Goal: Task Accomplishment & Management: Manage account settings

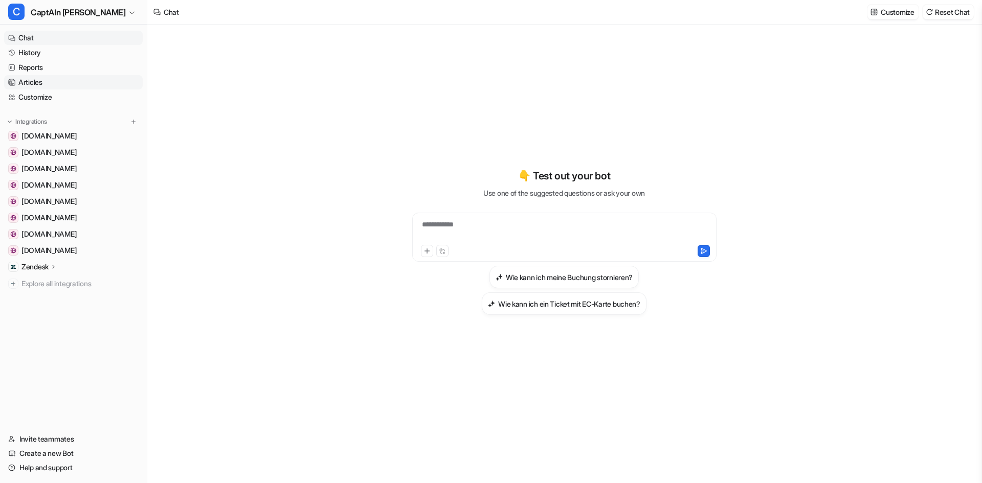
click at [32, 88] on link "Articles" at bounding box center [73, 82] width 139 height 14
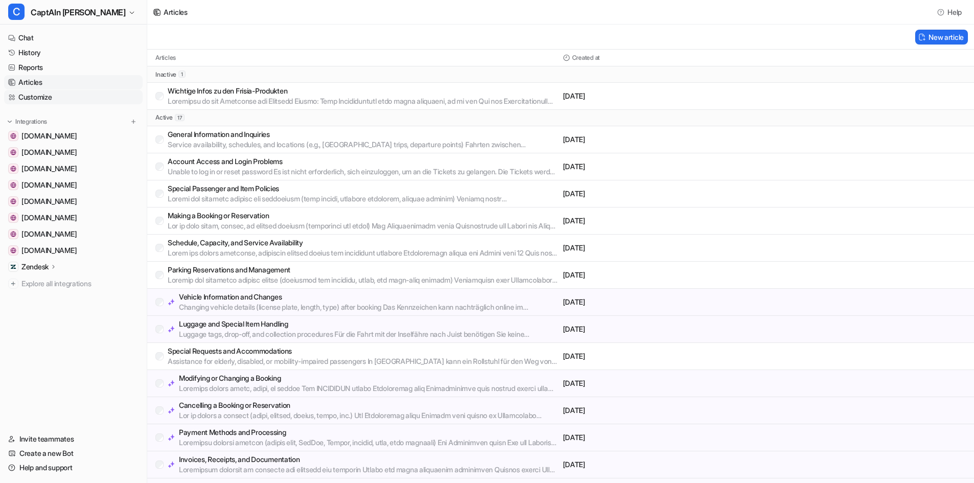
click at [35, 101] on link "Customize" at bounding box center [73, 97] width 139 height 14
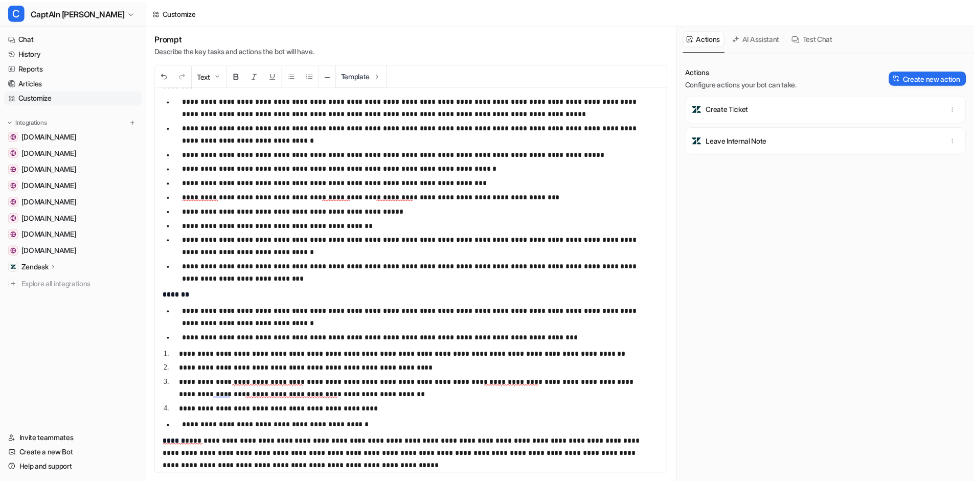
scroll to position [420, 0]
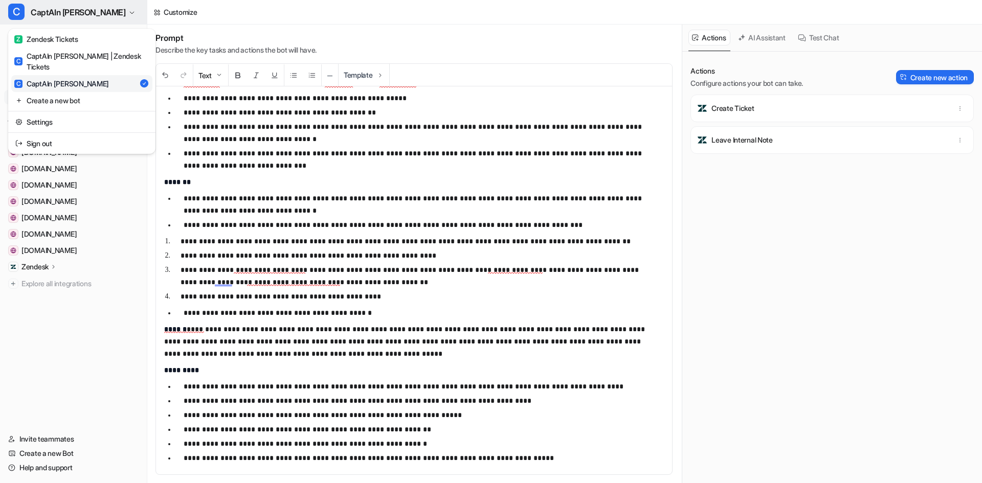
click at [85, 20] on button "C CaptAIn [PERSON_NAME]" at bounding box center [73, 12] width 147 height 25
click at [54, 121] on div "Settings" at bounding box center [81, 121] width 147 height 21
click at [54, 114] on link "Settings" at bounding box center [81, 122] width 141 height 17
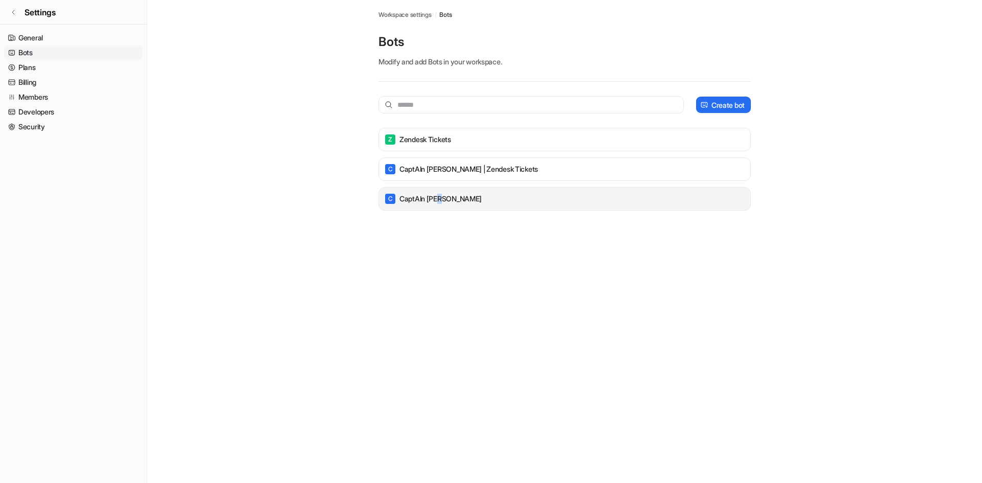
click at [438, 194] on p "CaptAIn [PERSON_NAME]" at bounding box center [440, 199] width 82 height 10
click at [512, 199] on div "C CaptAIn [PERSON_NAME]" at bounding box center [564, 199] width 363 height 14
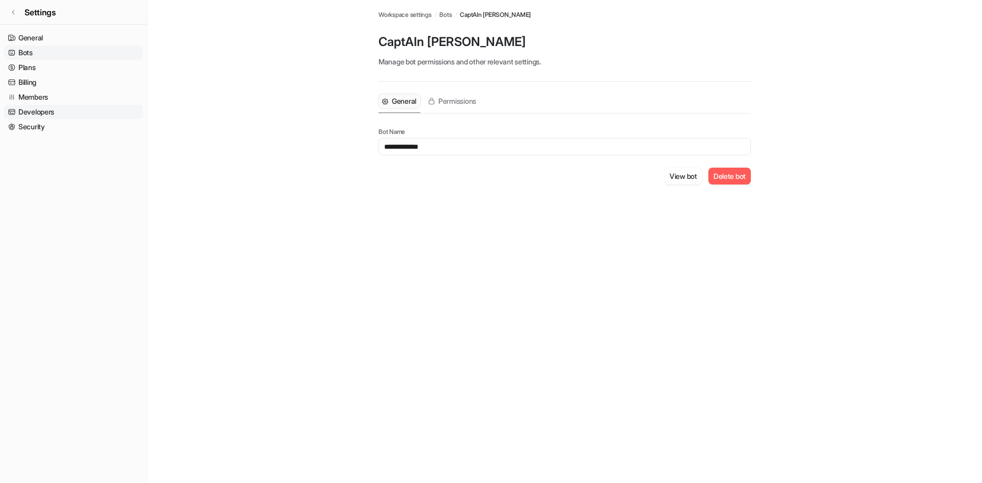
click at [42, 117] on link "Developers" at bounding box center [73, 112] width 139 height 14
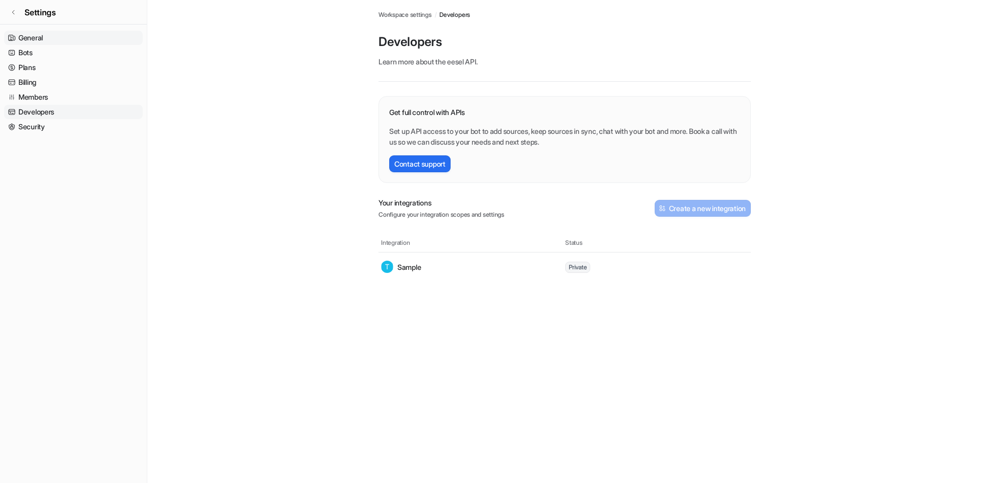
click at [54, 42] on link "General" at bounding box center [73, 38] width 139 height 14
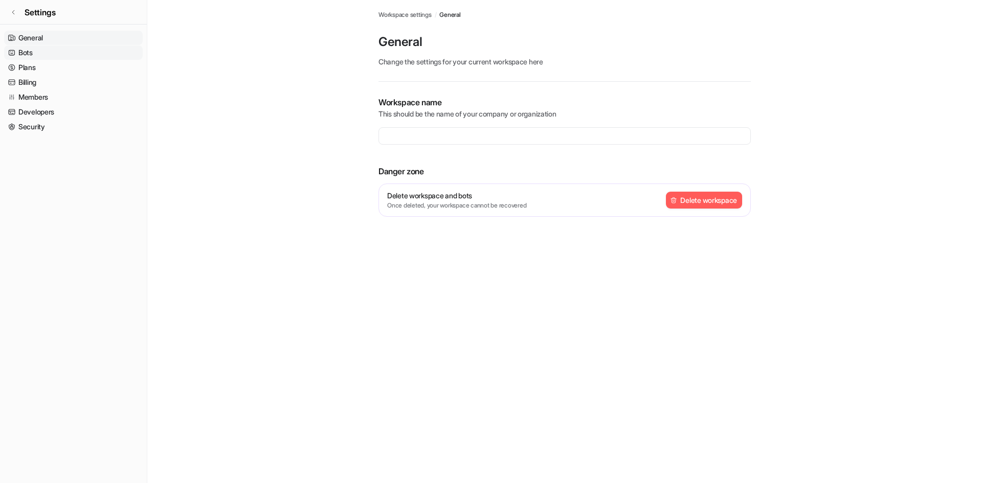
type input "**********"
click at [46, 51] on link "Bots" at bounding box center [73, 53] width 139 height 14
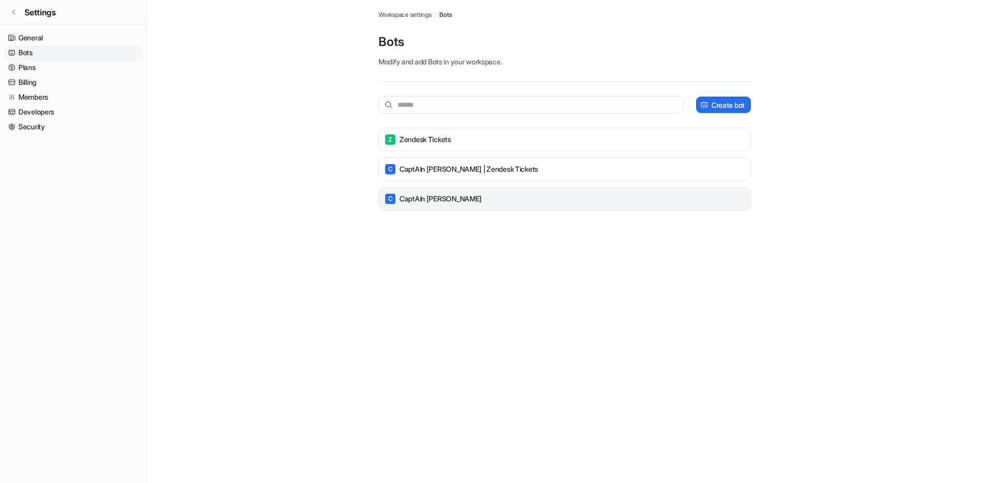
click at [450, 204] on div "C CaptAIn [PERSON_NAME]" at bounding box center [564, 199] width 363 height 14
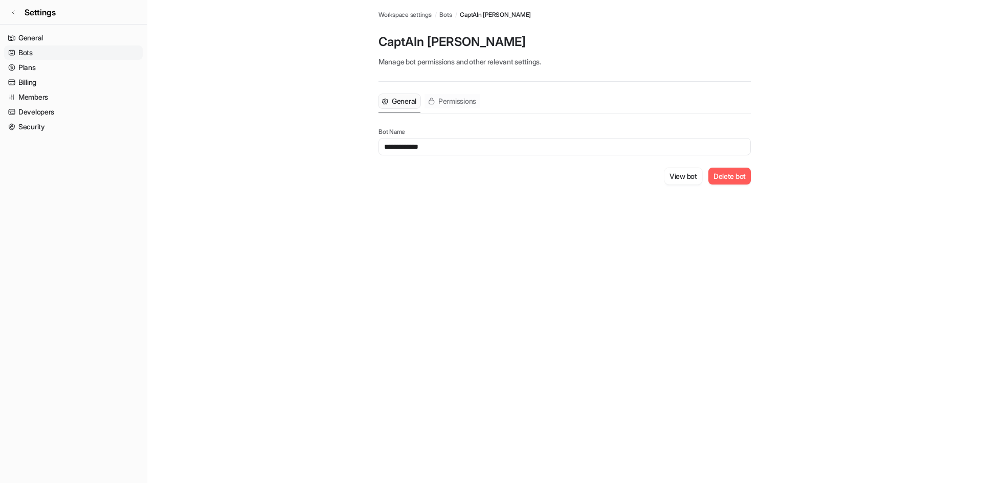
click at [448, 101] on span "Permissions" at bounding box center [457, 101] width 38 height 10
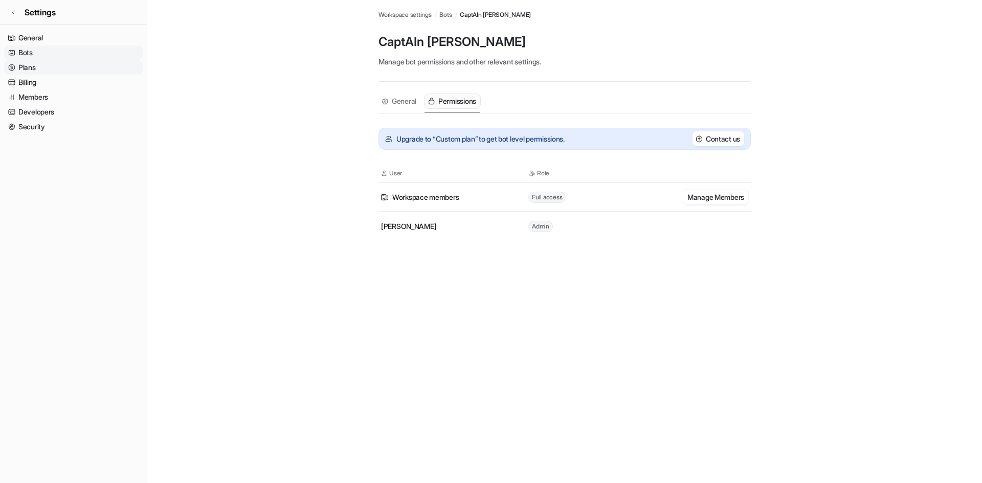
click at [39, 71] on link "Plans" at bounding box center [73, 67] width 139 height 14
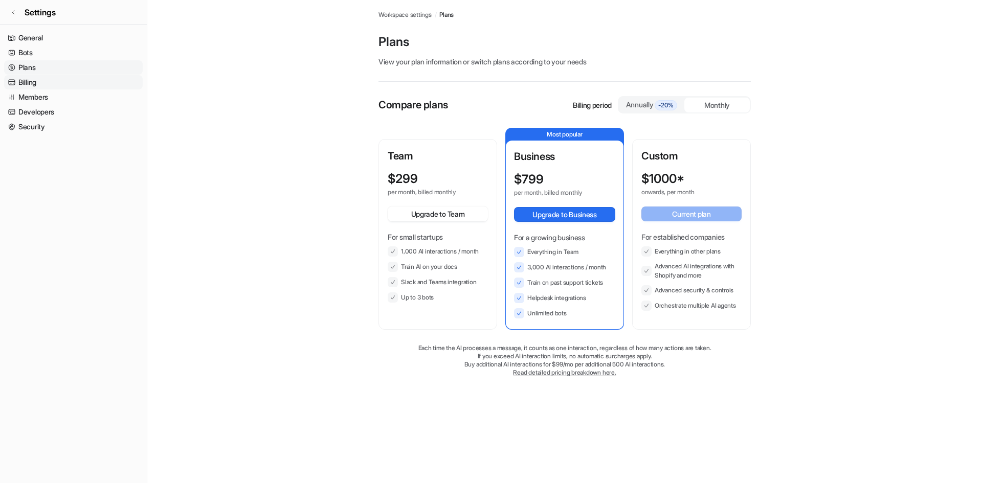
click at [34, 84] on link "Billing" at bounding box center [73, 82] width 139 height 14
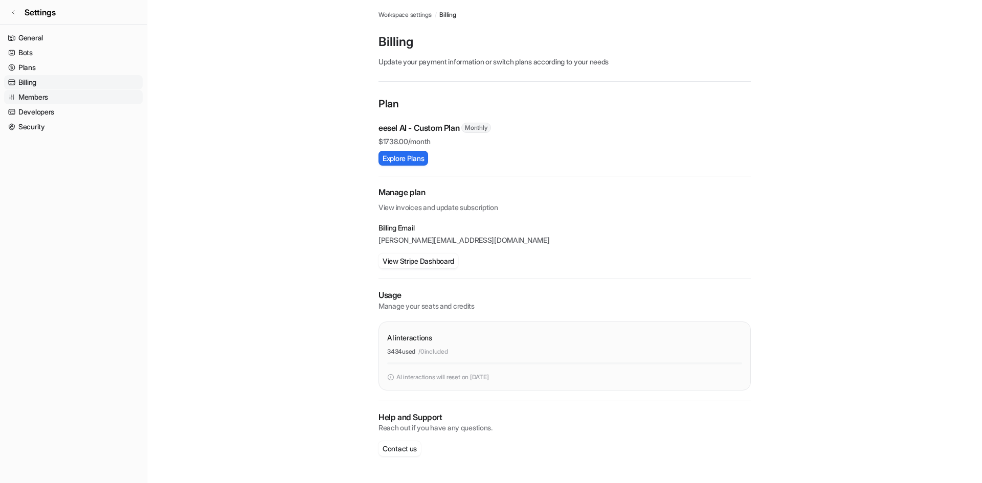
click at [37, 92] on link "Members" at bounding box center [73, 97] width 139 height 14
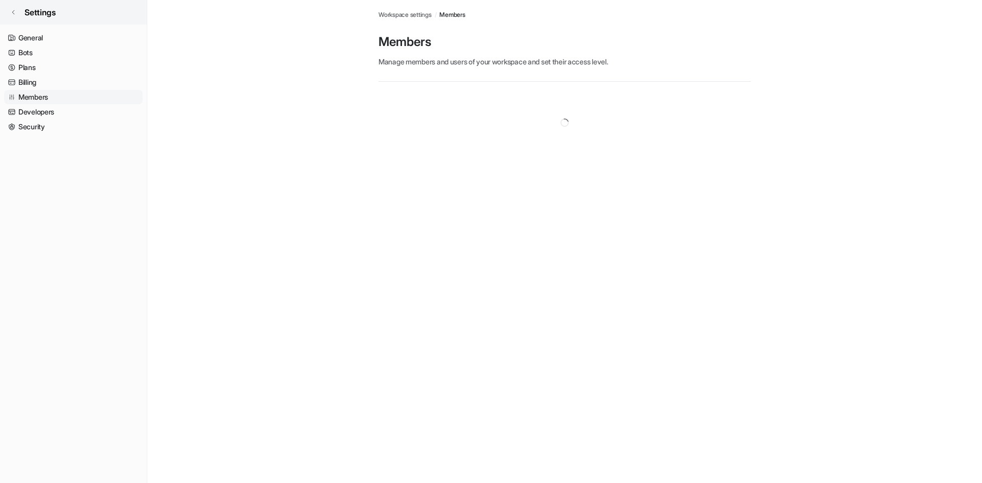
click at [6, 7] on link "Settings" at bounding box center [73, 12] width 147 height 25
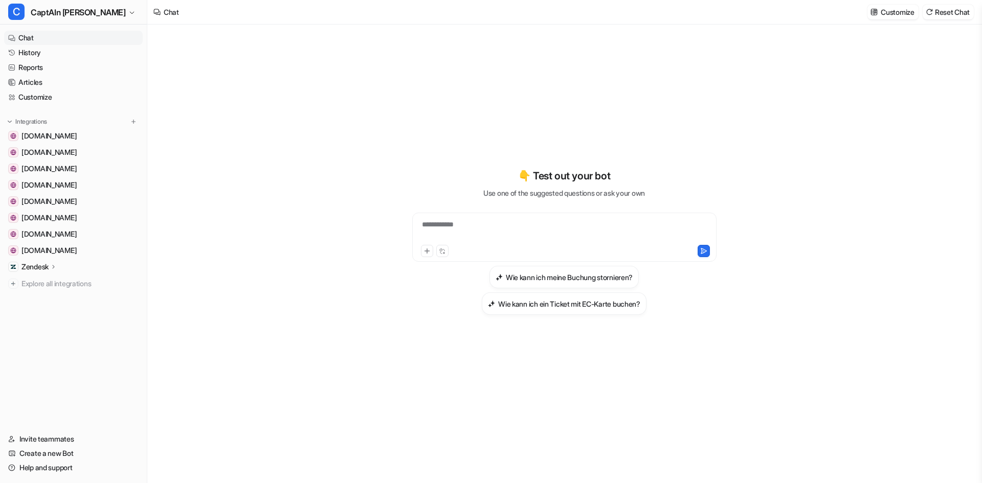
click at [47, 265] on p "Zendesk" at bounding box center [34, 267] width 27 height 10
click at [43, 285] on p "Overview" at bounding box center [44, 282] width 31 height 10
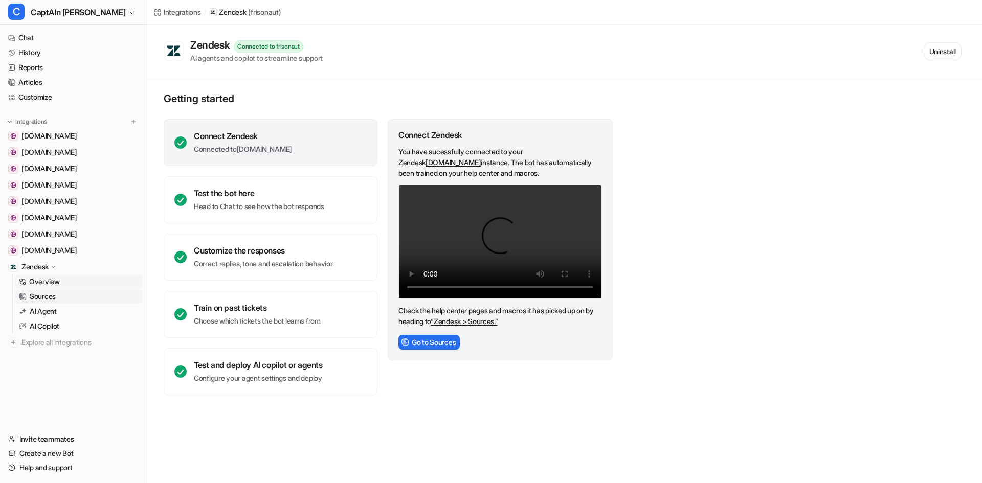
click at [47, 298] on p "Sources" at bounding box center [43, 297] width 26 height 10
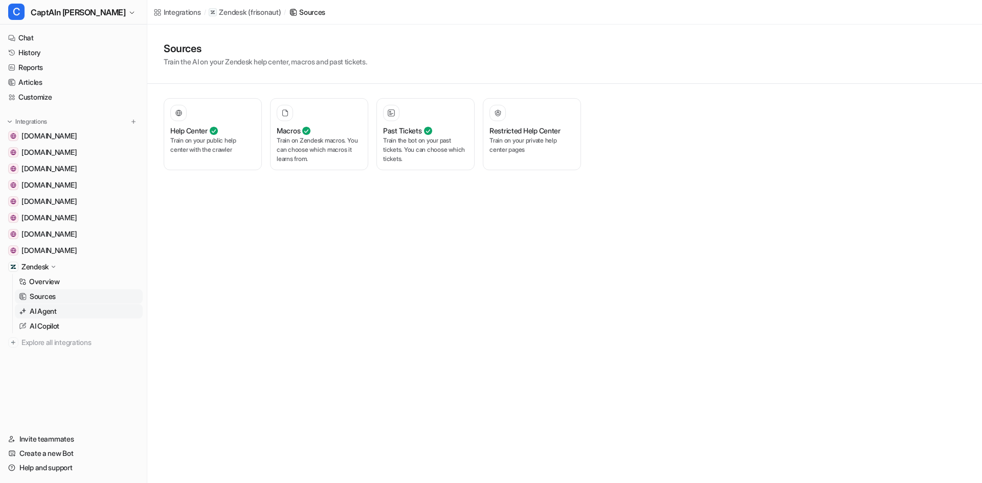
click at [50, 310] on p "AI Agent" at bounding box center [43, 311] width 27 height 10
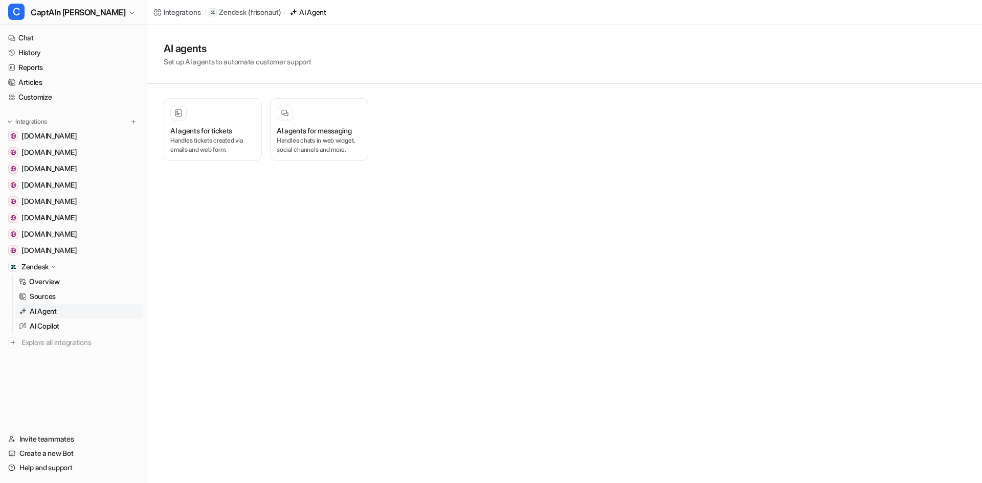
click at [50, 310] on p "AI Agent" at bounding box center [43, 311] width 27 height 10
click at [321, 135] on h3 "AI agents for messaging" at bounding box center [314, 135] width 75 height 21
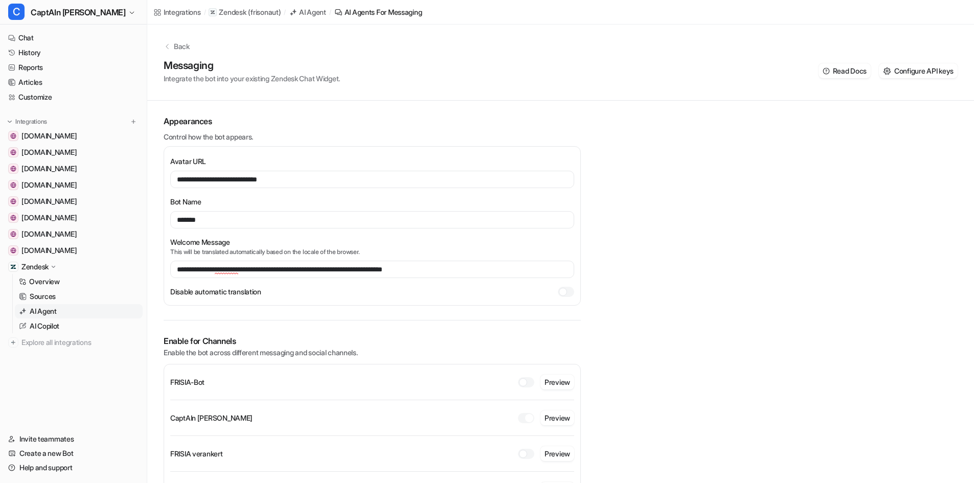
scroll to position [51, 0]
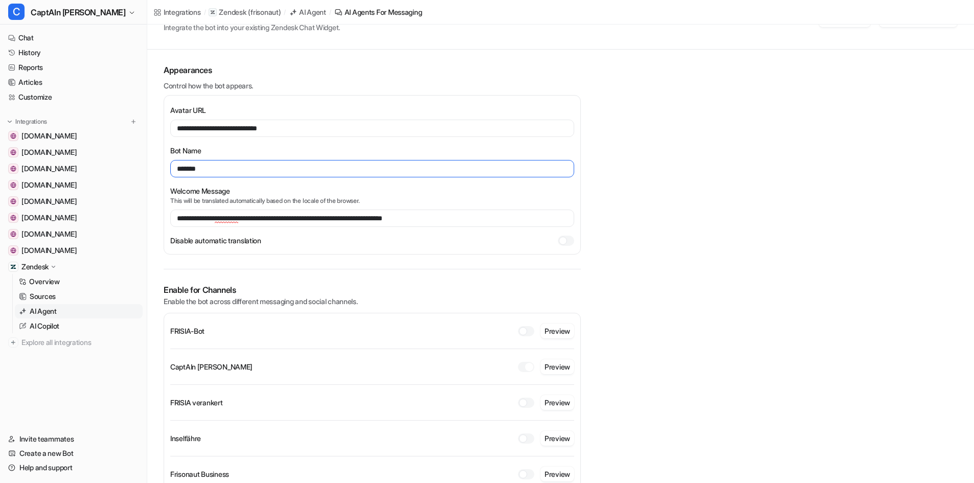
click at [218, 168] on input "*******" at bounding box center [372, 168] width 404 height 17
type input "**********"
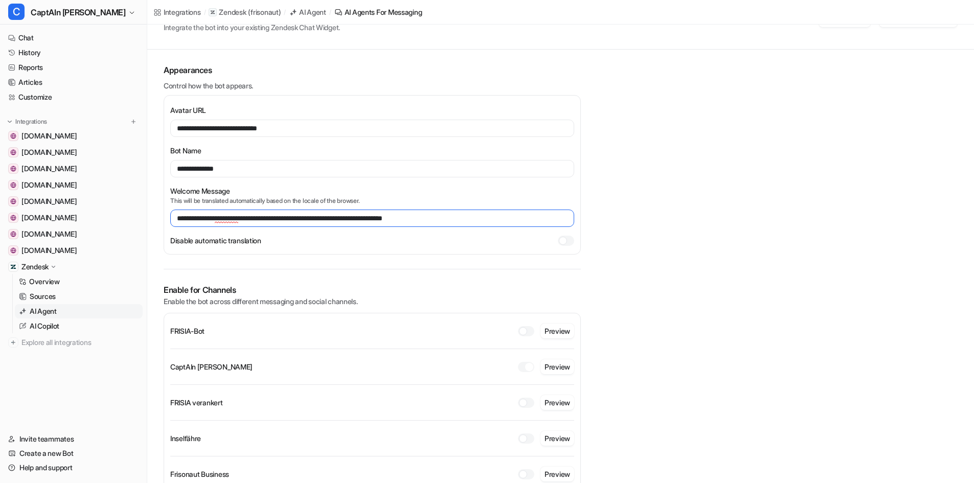
drag, startPoint x: 247, startPoint y: 217, endPoint x: 255, endPoint y: 218, distance: 7.7
click at [247, 217] on input "**********" at bounding box center [372, 218] width 404 height 17
click at [247, 214] on input "**********" at bounding box center [372, 218] width 404 height 17
click at [279, 218] on input "**********" at bounding box center [372, 218] width 404 height 17
type input "**********"
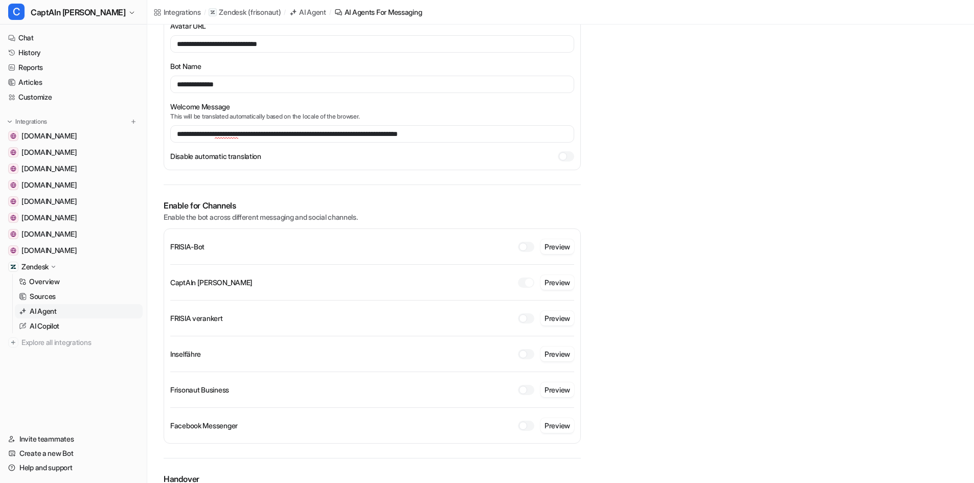
scroll to position [153, 0]
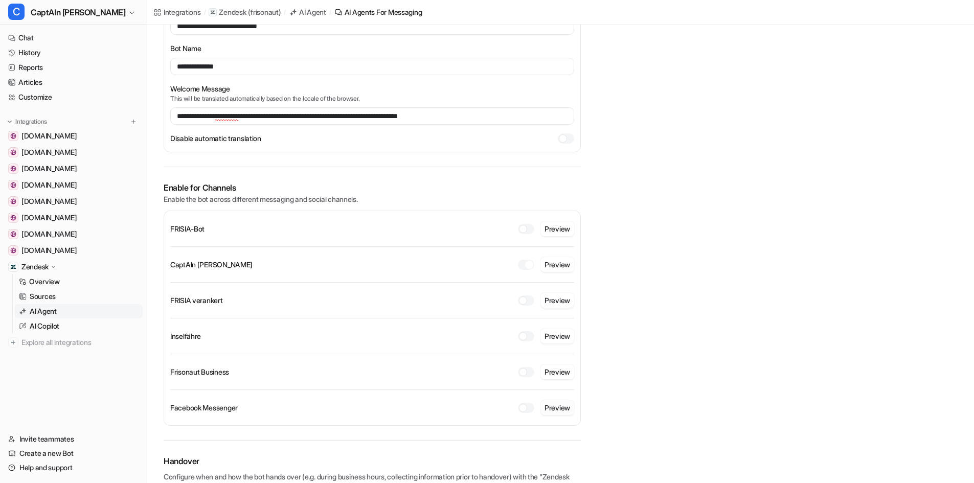
click at [552, 411] on button "Preview" at bounding box center [558, 407] width 34 height 15
click at [529, 409] on div at bounding box center [526, 408] width 16 height 10
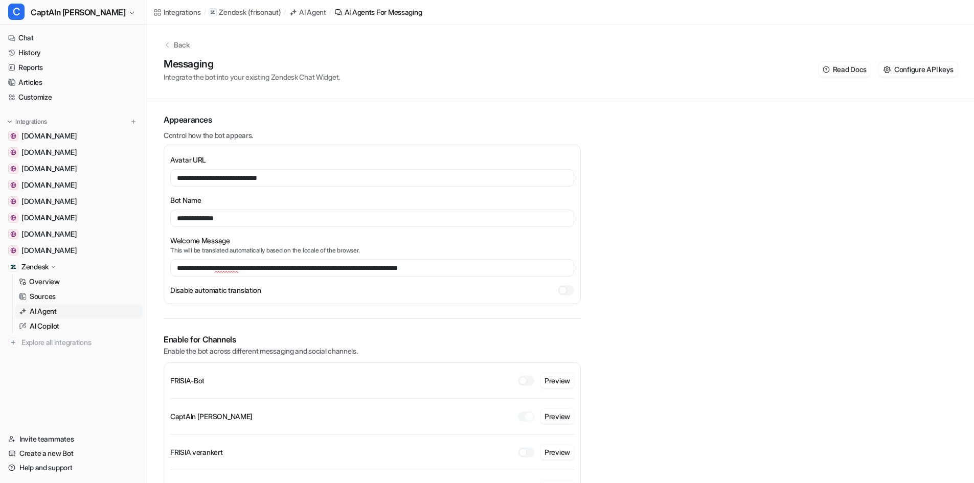
scroll to position [0, 0]
click at [707, 319] on div "**********" at bounding box center [560, 354] width 827 height 659
click at [907, 74] on span "Configure API keys" at bounding box center [924, 70] width 59 height 11
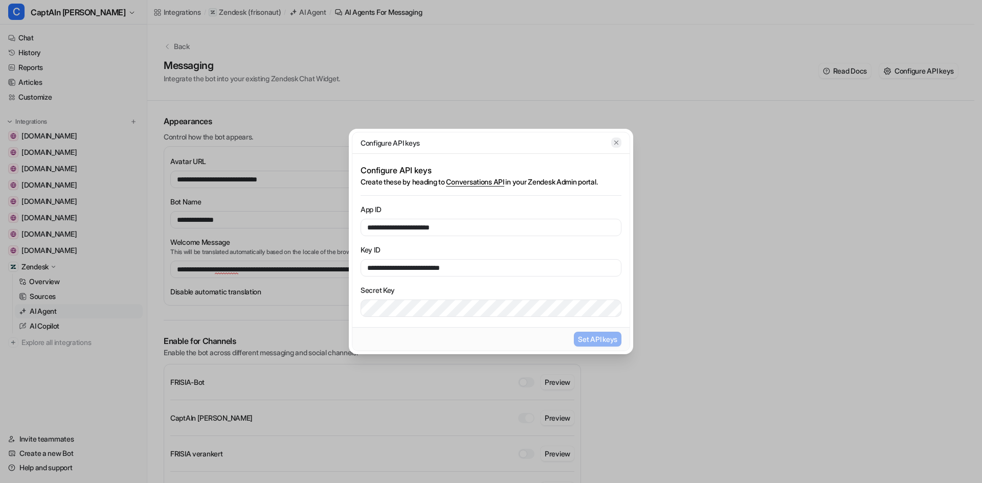
click at [617, 140] on icon "button" at bounding box center [616, 142] width 7 height 7
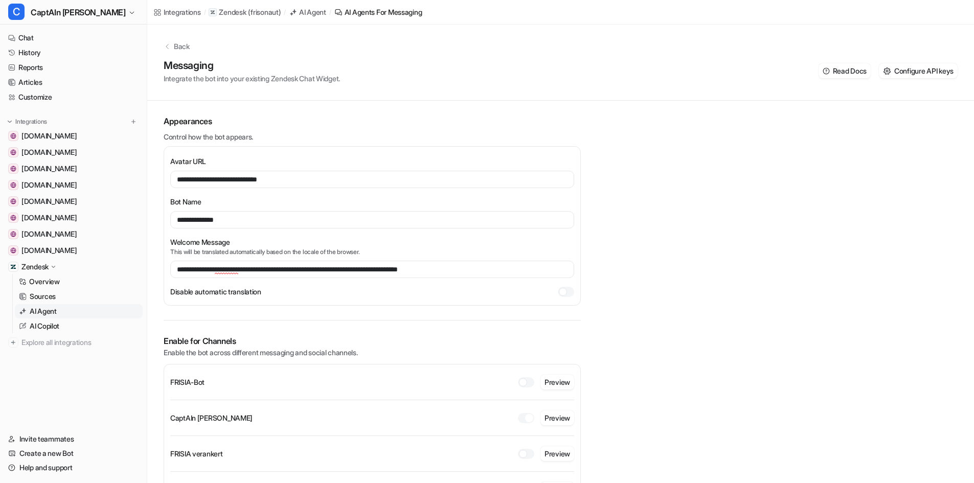
drag, startPoint x: 737, startPoint y: 138, endPoint x: 771, endPoint y: 14, distance: 127.8
click at [738, 138] on div "**********" at bounding box center [560, 354] width 827 height 659
click at [166, 44] on icon at bounding box center [167, 46] width 7 height 7
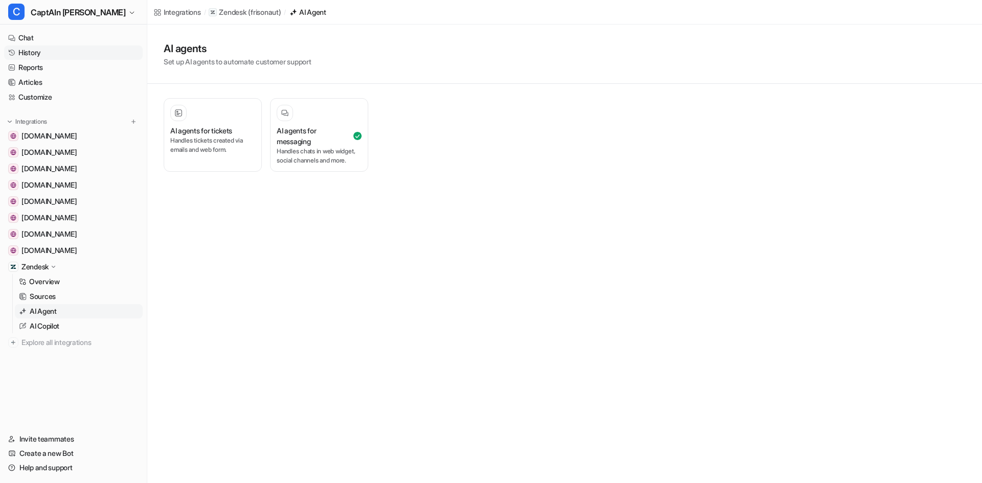
click at [25, 59] on link "History" at bounding box center [73, 53] width 139 height 14
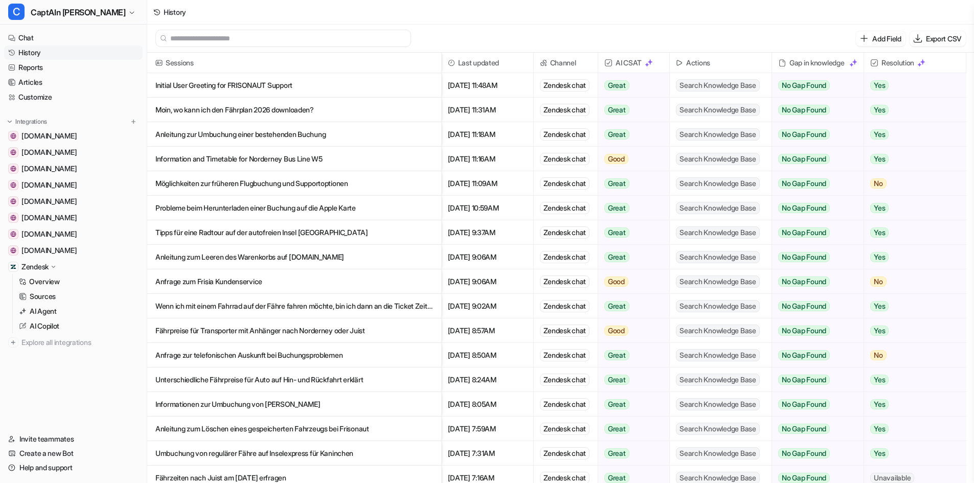
click at [329, 84] on p "Initial User Greeting for FRISONAUT Support" at bounding box center [294, 85] width 278 height 25
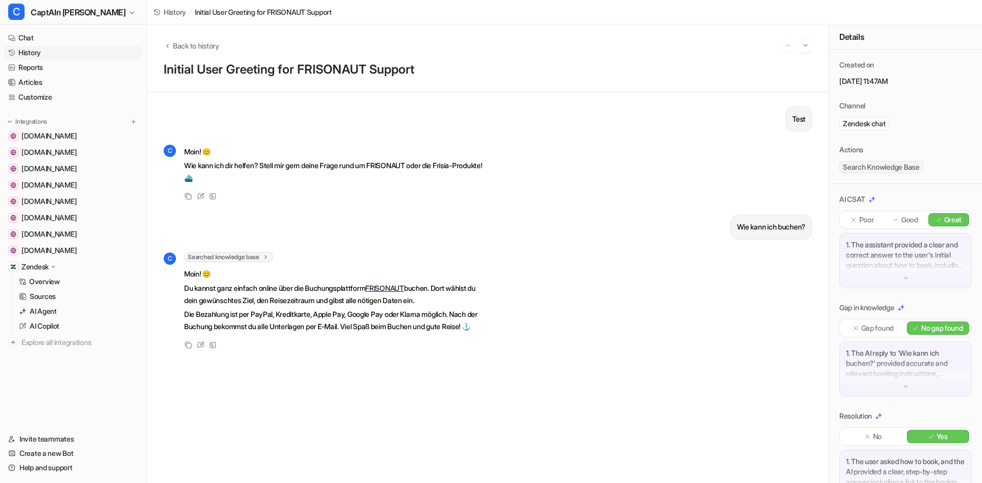
click at [52, 50] on link "History" at bounding box center [73, 53] width 139 height 14
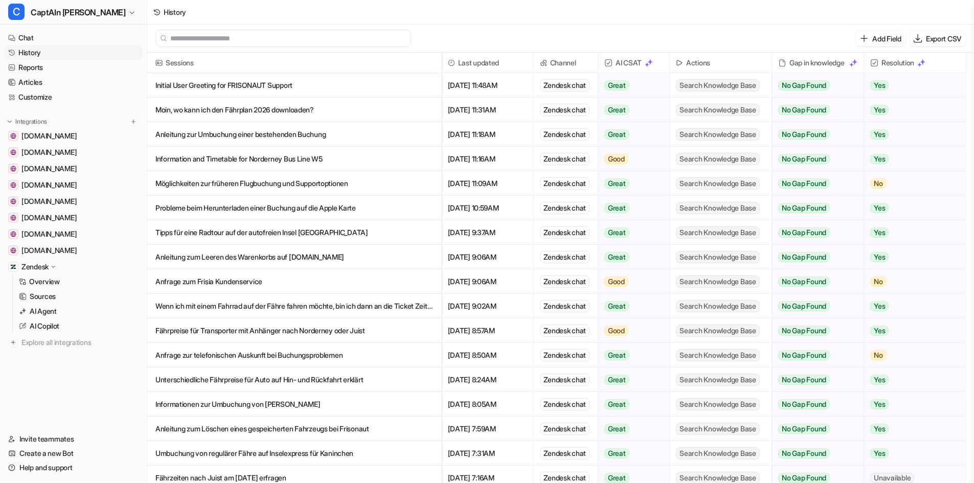
click at [233, 87] on p "Initial User Greeting for FRISONAUT Support" at bounding box center [294, 85] width 278 height 25
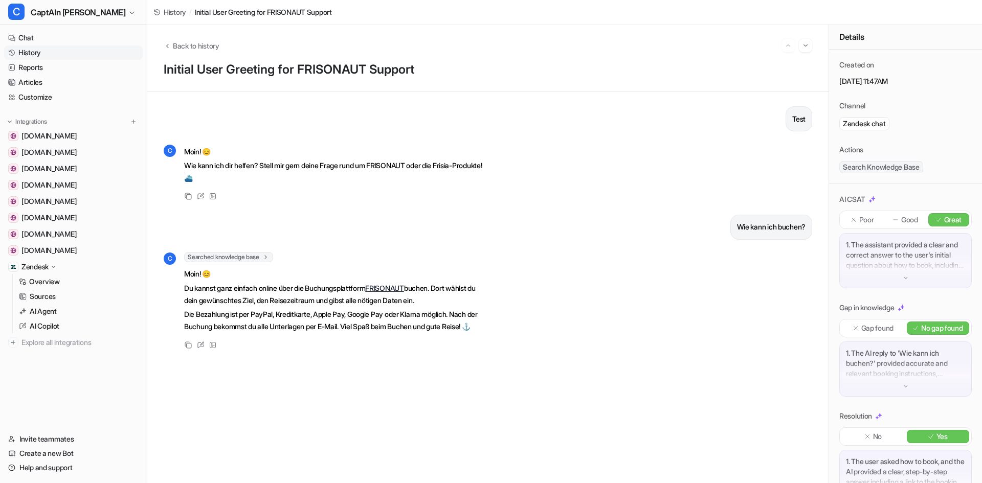
click at [343, 85] on div "Back to history Initial User Greeting for FRISONAUT Support" at bounding box center [487, 59] width 681 height 68
click at [31, 53] on link "History" at bounding box center [73, 53] width 139 height 14
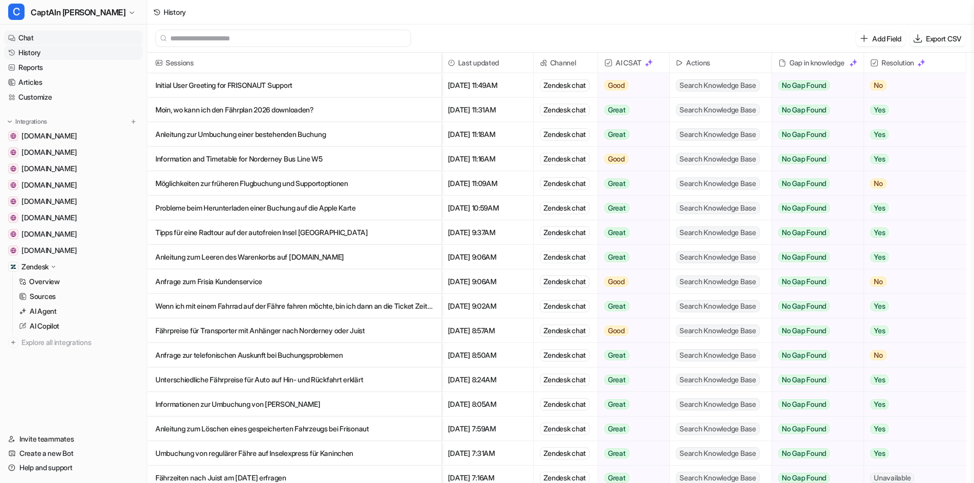
click at [30, 36] on link "Chat" at bounding box center [73, 38] width 139 height 14
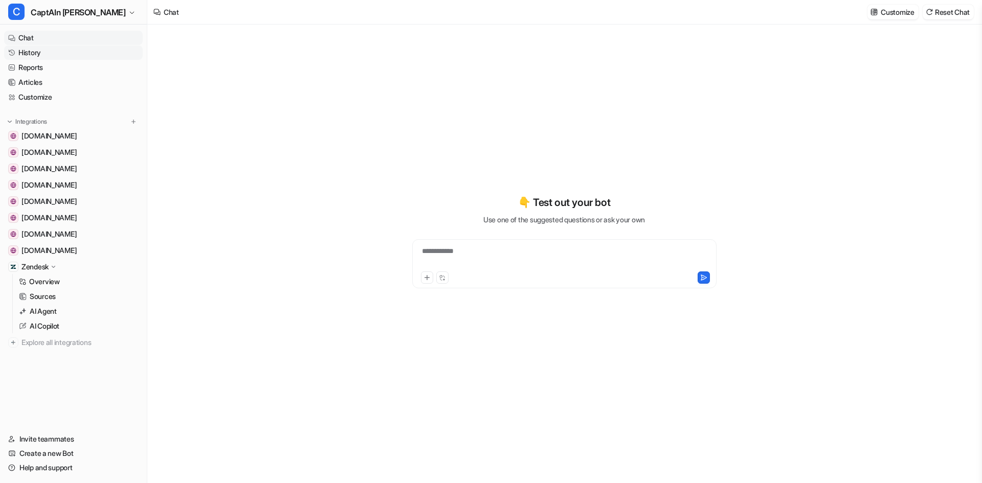
click at [31, 54] on link "History" at bounding box center [73, 53] width 139 height 14
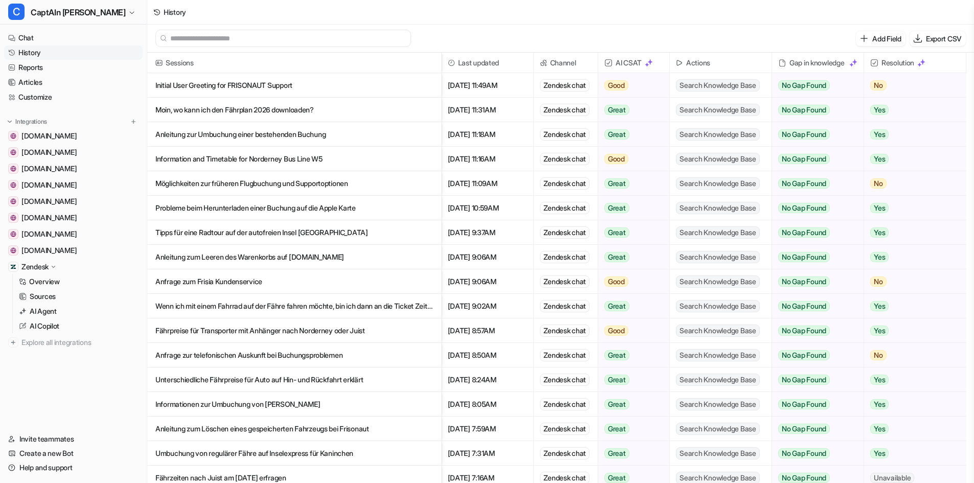
click at [301, 88] on p "Initial User Greeting for FRISONAUT Support" at bounding box center [294, 85] width 278 height 25
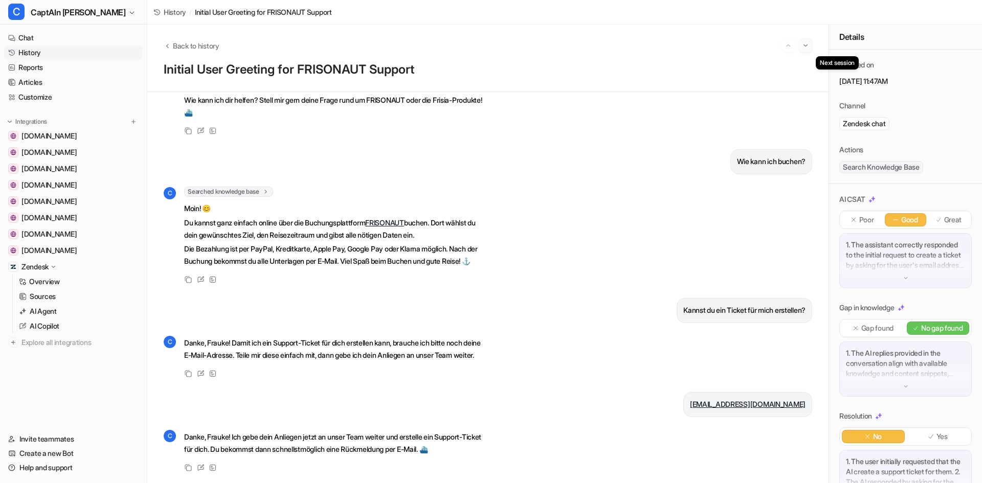
click at [802, 51] on button "Go to next session" at bounding box center [805, 45] width 13 height 13
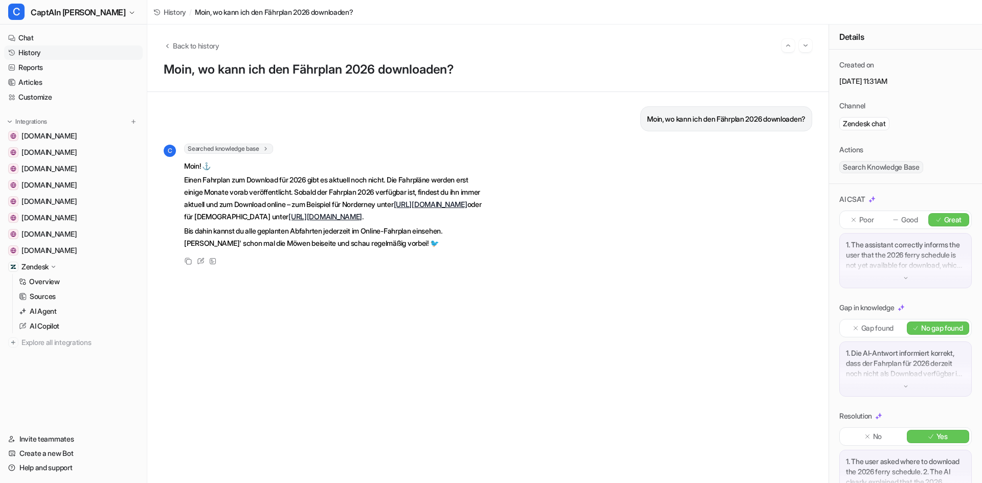
click at [394, 209] on link "[URL][DOMAIN_NAME]" at bounding box center [431, 204] width 74 height 9
click at [43, 51] on link "History" at bounding box center [73, 53] width 139 height 14
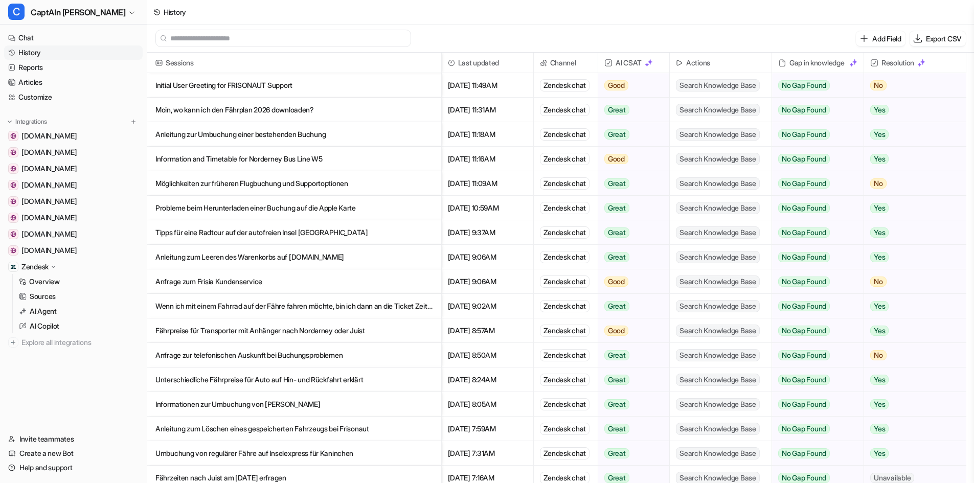
click at [259, 186] on p "Möglichkeiten zur früheren Flugbuchung und Supportoptionen" at bounding box center [294, 183] width 278 height 25
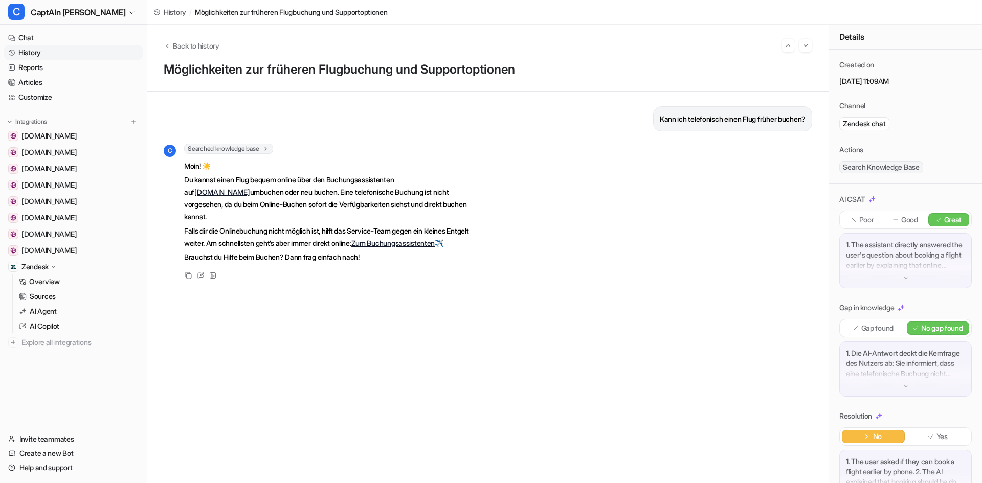
click at [422, 239] on link "Zum Buchungsassistenten" at bounding box center [393, 243] width 84 height 9
drag, startPoint x: 47, startPoint y: 313, endPoint x: 175, endPoint y: 303, distance: 128.7
click at [47, 313] on p "AI Agent" at bounding box center [43, 311] width 27 height 10
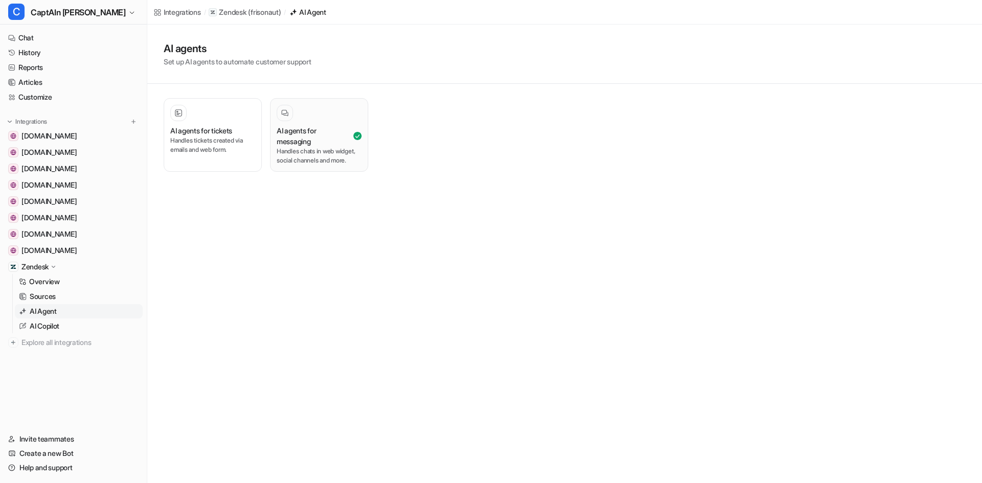
click at [321, 124] on div "AI agents for messaging Handles chats in web widget, social channels and more." at bounding box center [319, 135] width 85 height 60
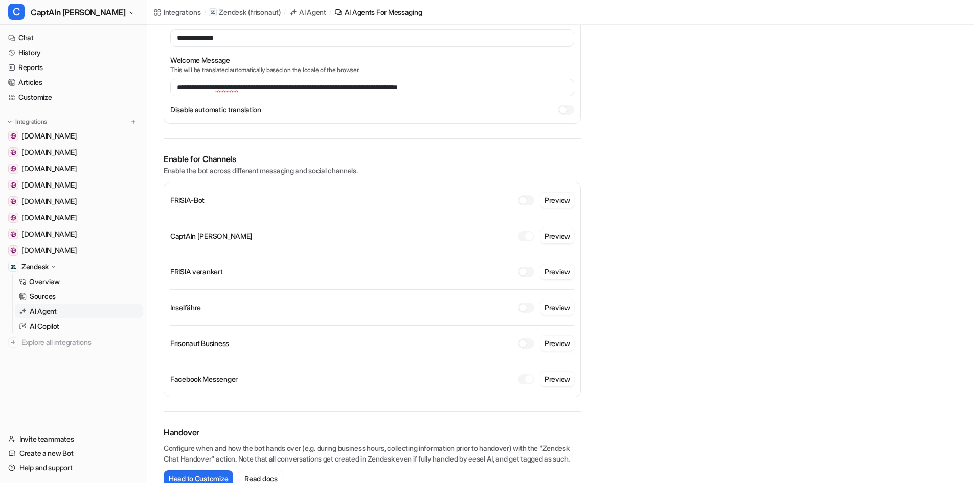
scroll to position [211, 0]
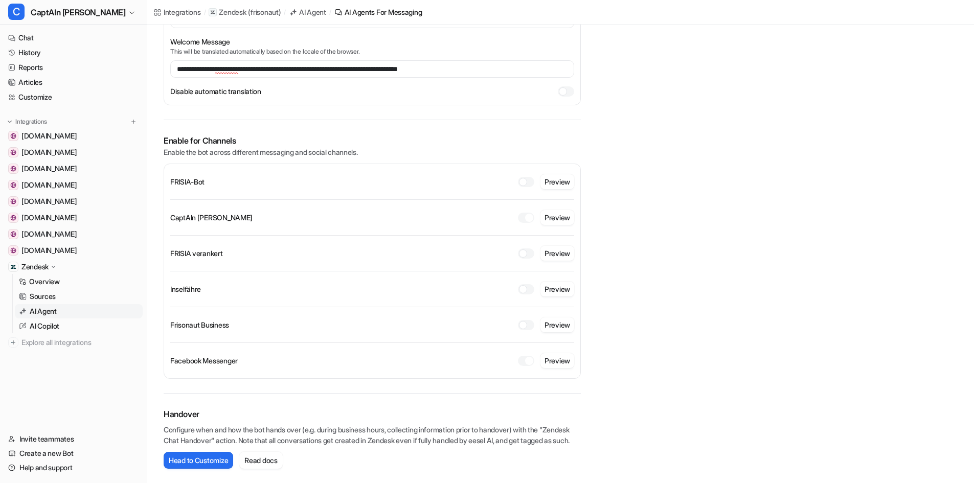
click at [527, 357] on div at bounding box center [529, 361] width 8 height 8
click at [574, 213] on div "FRISIA-Bot Preview CaptAIn [PERSON_NAME] Preview FRISIA verankert [GEOGRAPHIC_D…" at bounding box center [372, 271] width 417 height 215
click at [43, 325] on p "AI Copilot" at bounding box center [45, 326] width 30 height 10
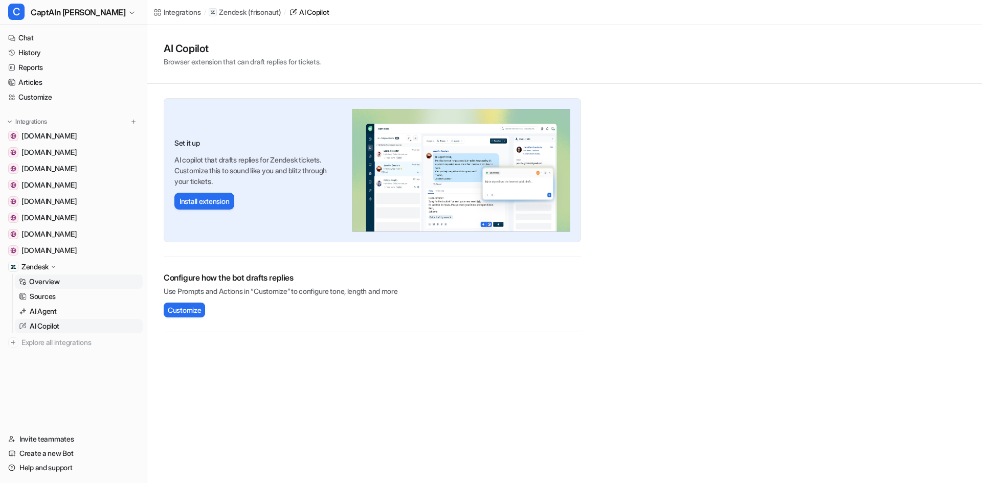
click at [43, 283] on p "Overview" at bounding box center [44, 282] width 31 height 10
